Goal: Find specific page/section: Find specific page/section

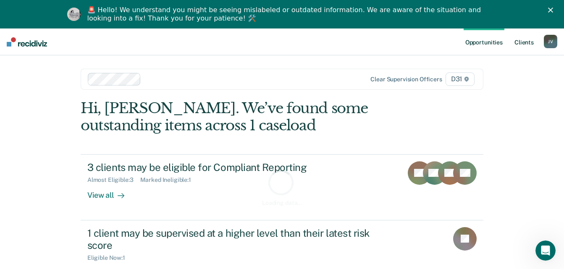
click at [527, 41] on link "Client s" at bounding box center [523, 42] width 23 height 27
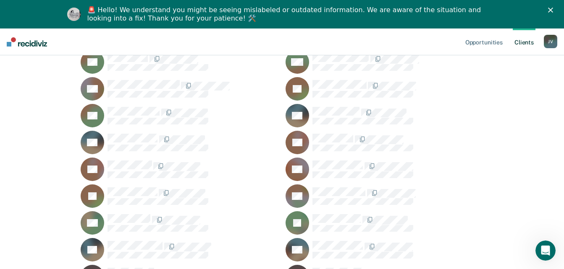
scroll to position [1762, 0]
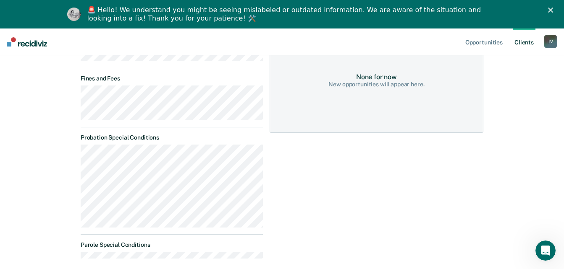
scroll to position [210, 0]
